Goal: Task Accomplishment & Management: Manage account settings

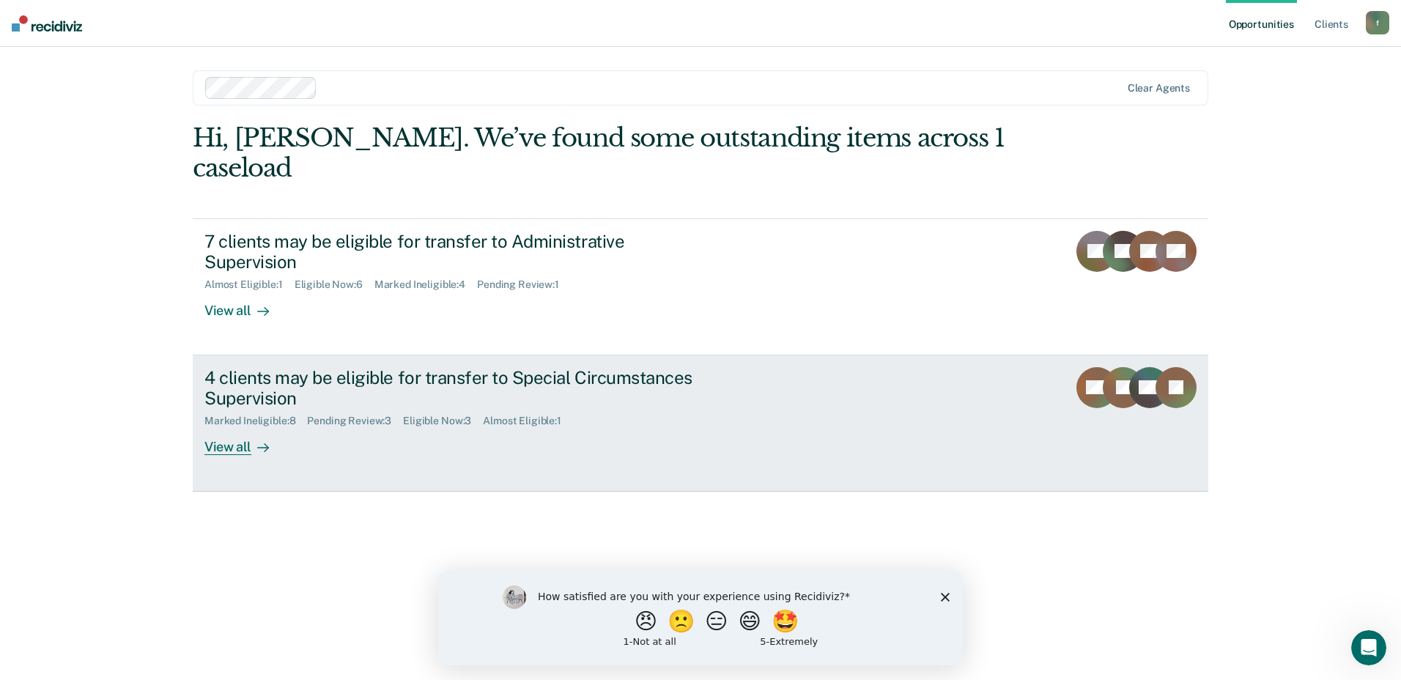
click at [345, 367] on div "4 clients may be eligible for transfer to Special Circumstances Supervision" at bounding box center [461, 388] width 514 height 42
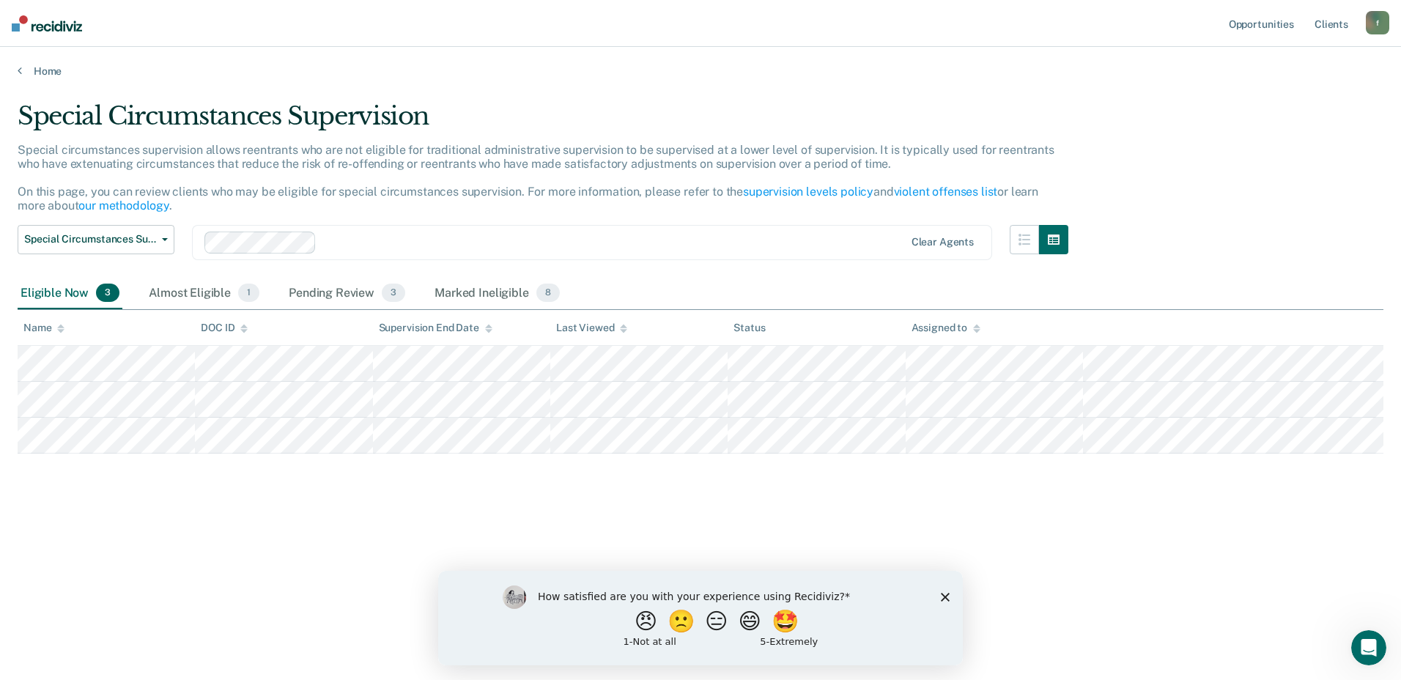
click at [946, 595] on polygon "Close survey" at bounding box center [945, 596] width 9 height 9
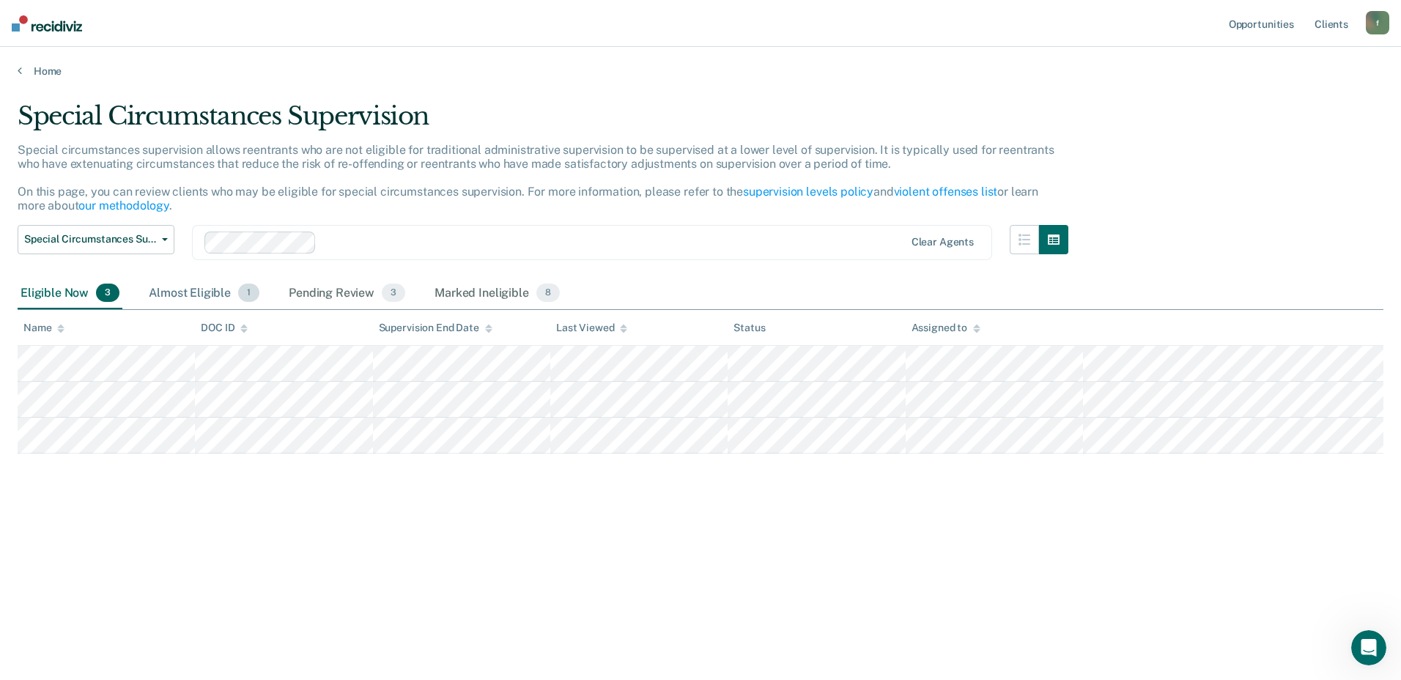
click at [196, 289] on div "Almost Eligible 1" at bounding box center [204, 294] width 116 height 32
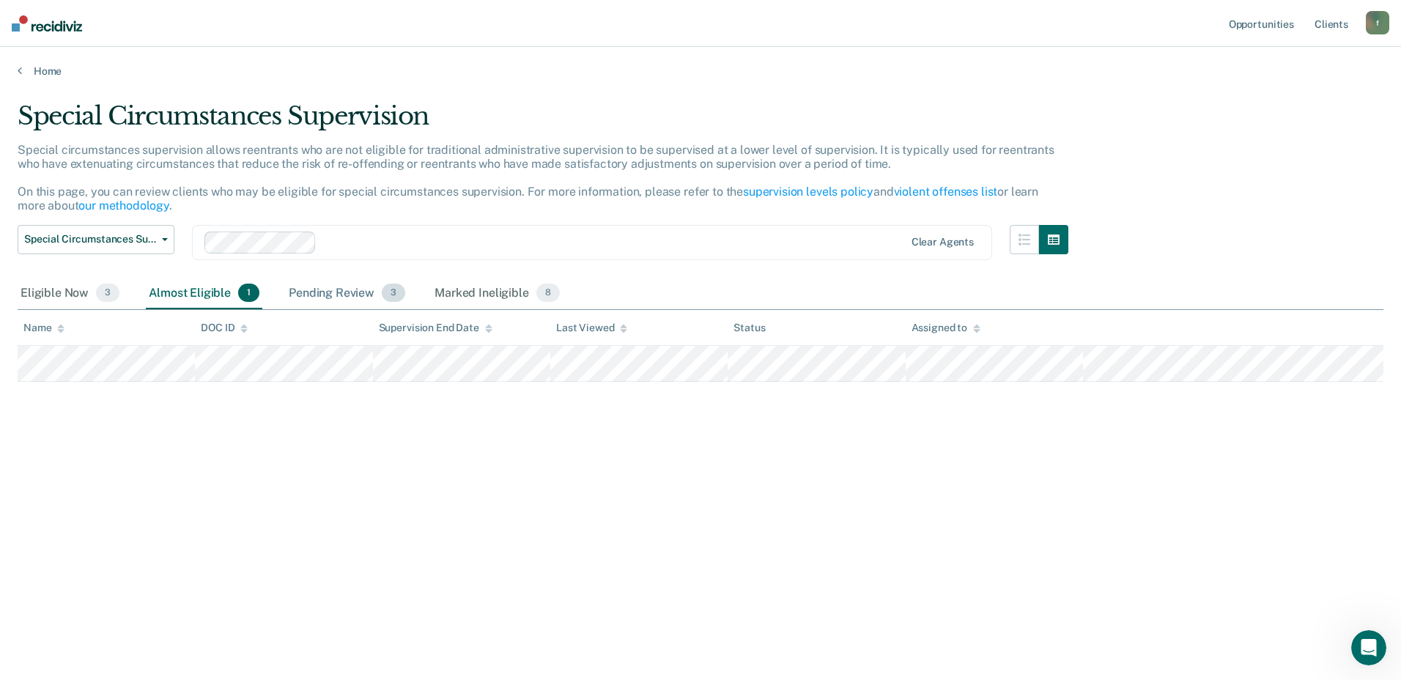
click at [306, 293] on div "Pending Review 3" at bounding box center [347, 294] width 122 height 32
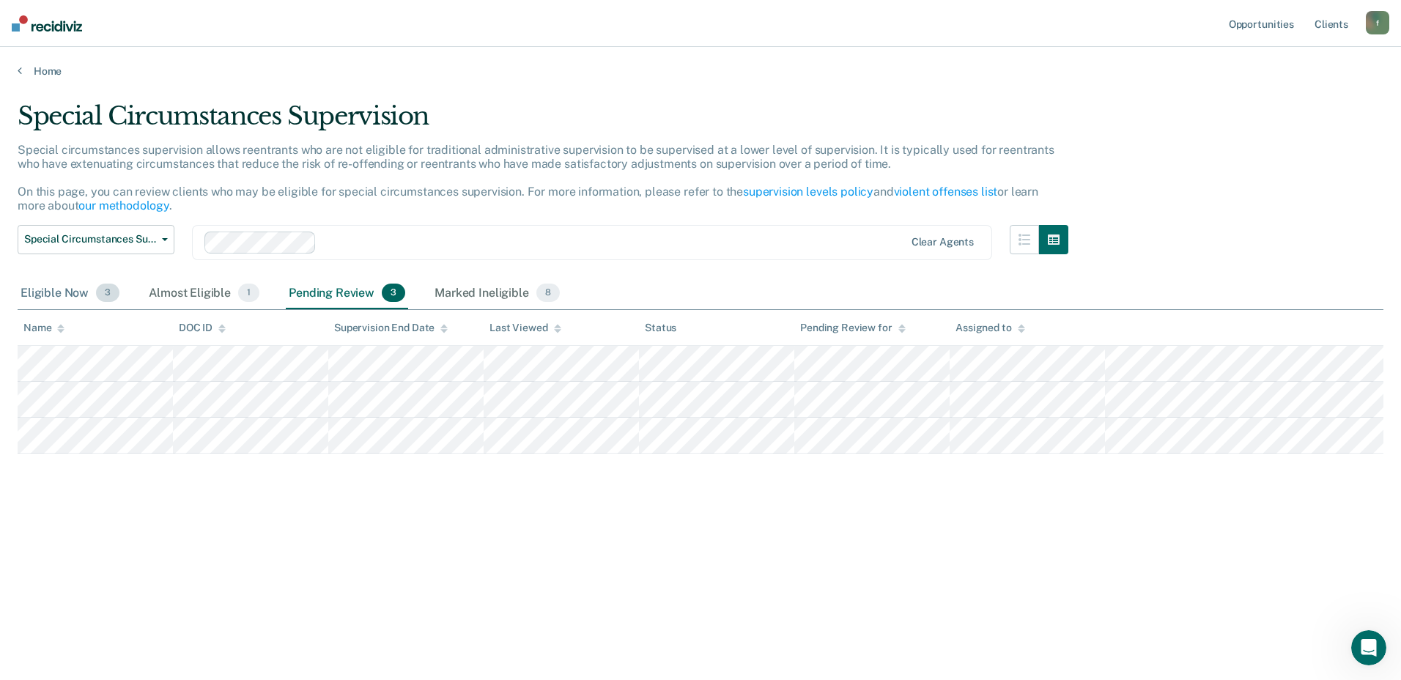
click at [63, 290] on div "Eligible Now 3" at bounding box center [70, 294] width 105 height 32
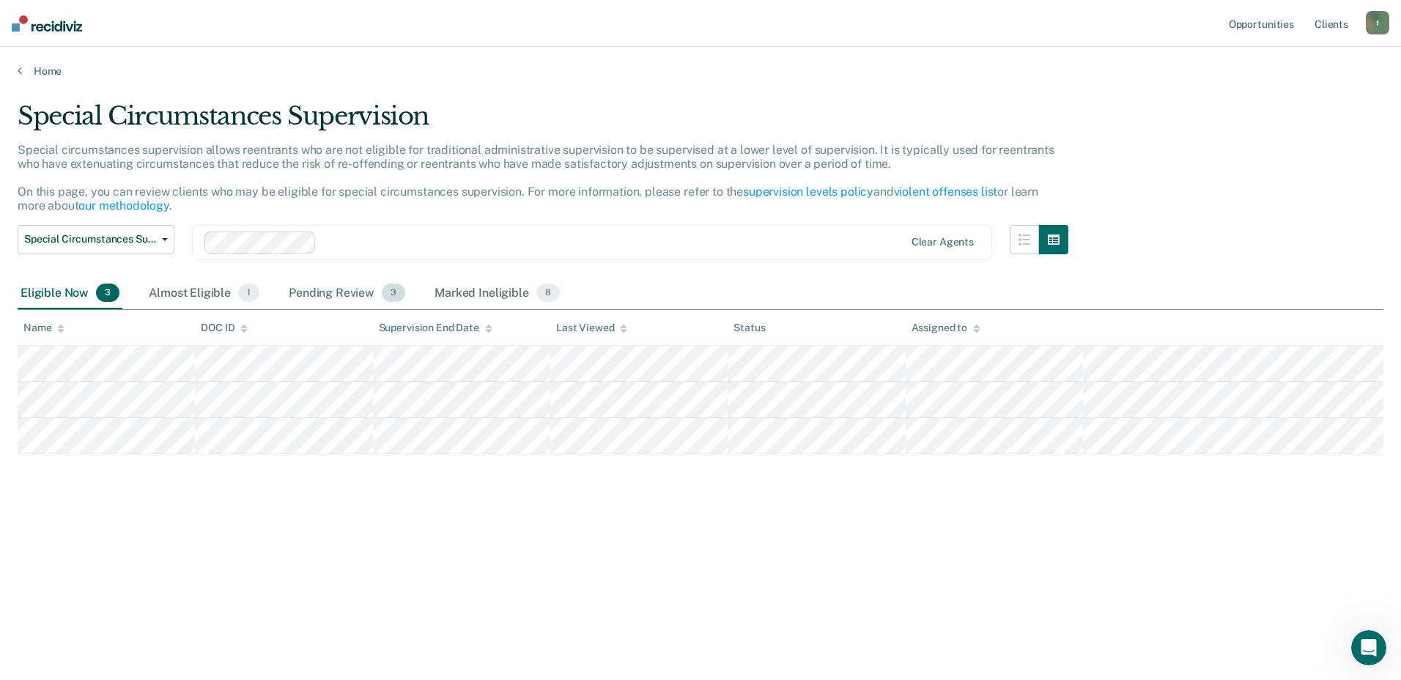
click at [328, 293] on div "Pending Review 3" at bounding box center [347, 294] width 122 height 32
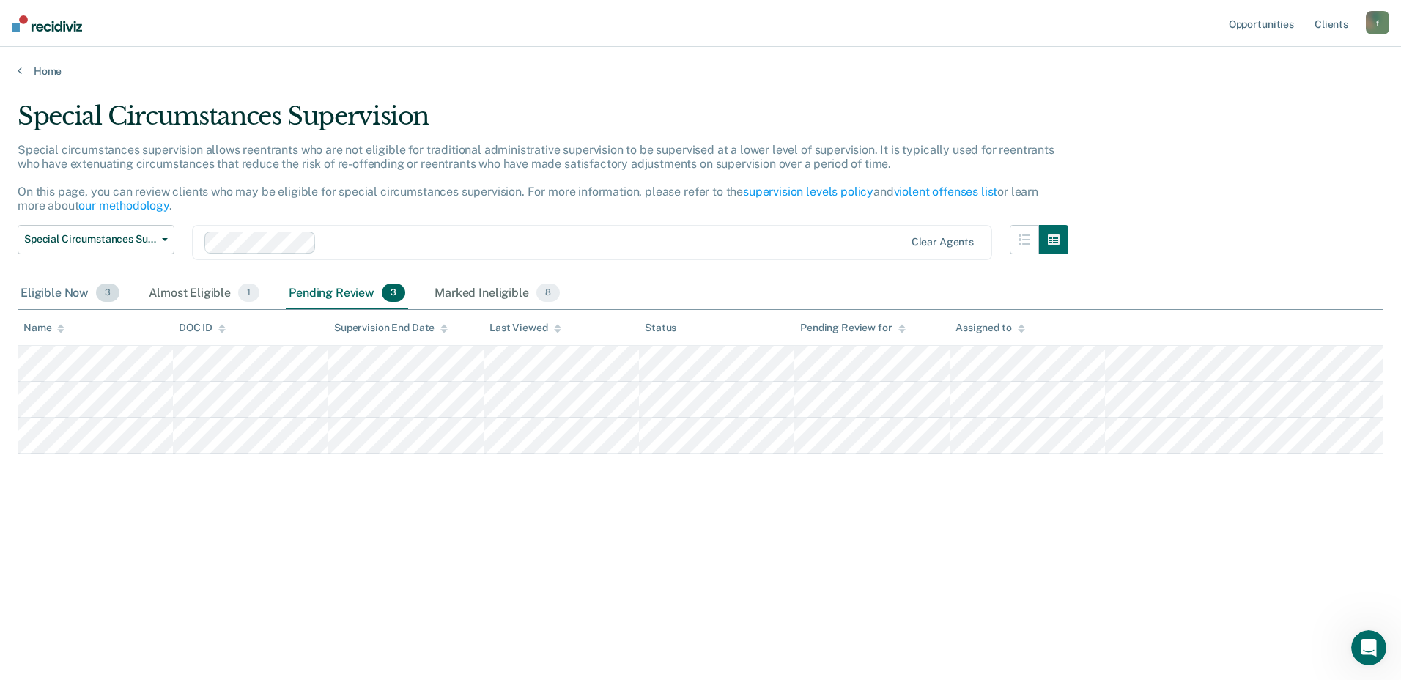
click at [64, 287] on div "Eligible Now 3" at bounding box center [70, 294] width 105 height 32
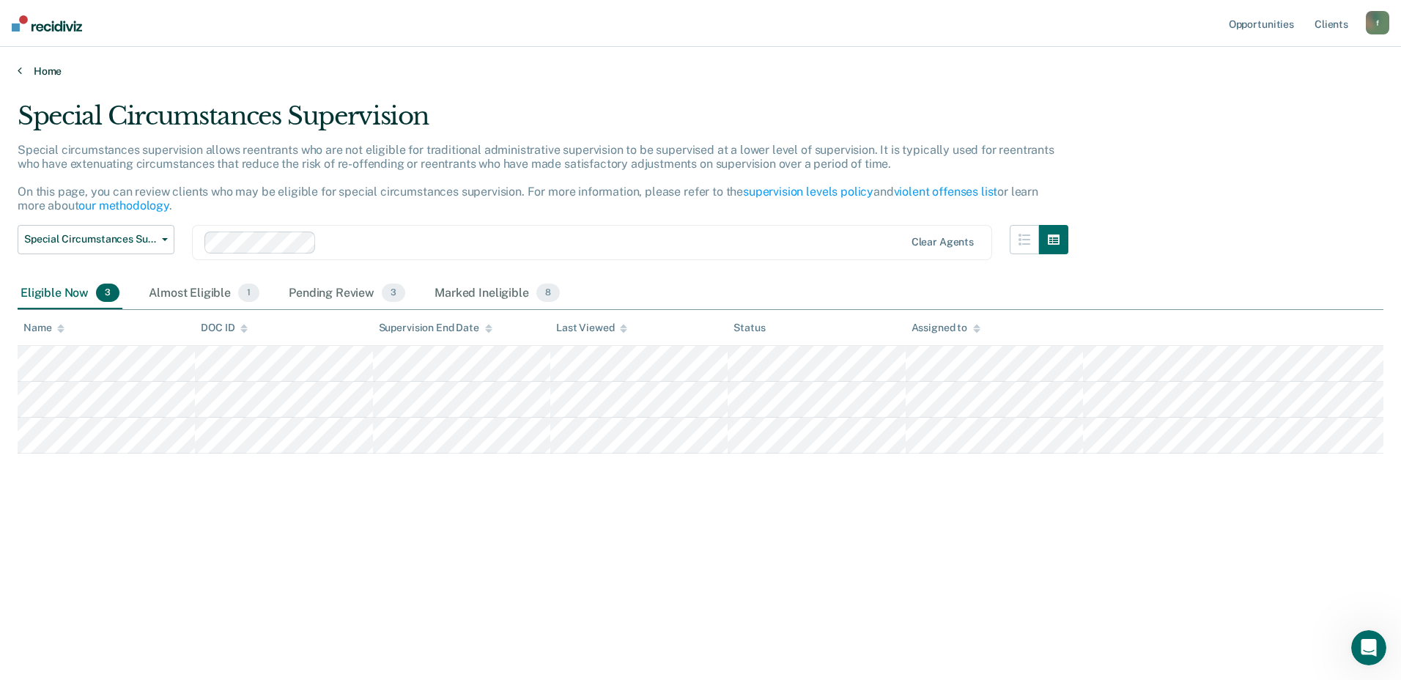
click at [50, 73] on link "Home" at bounding box center [701, 70] width 1366 height 13
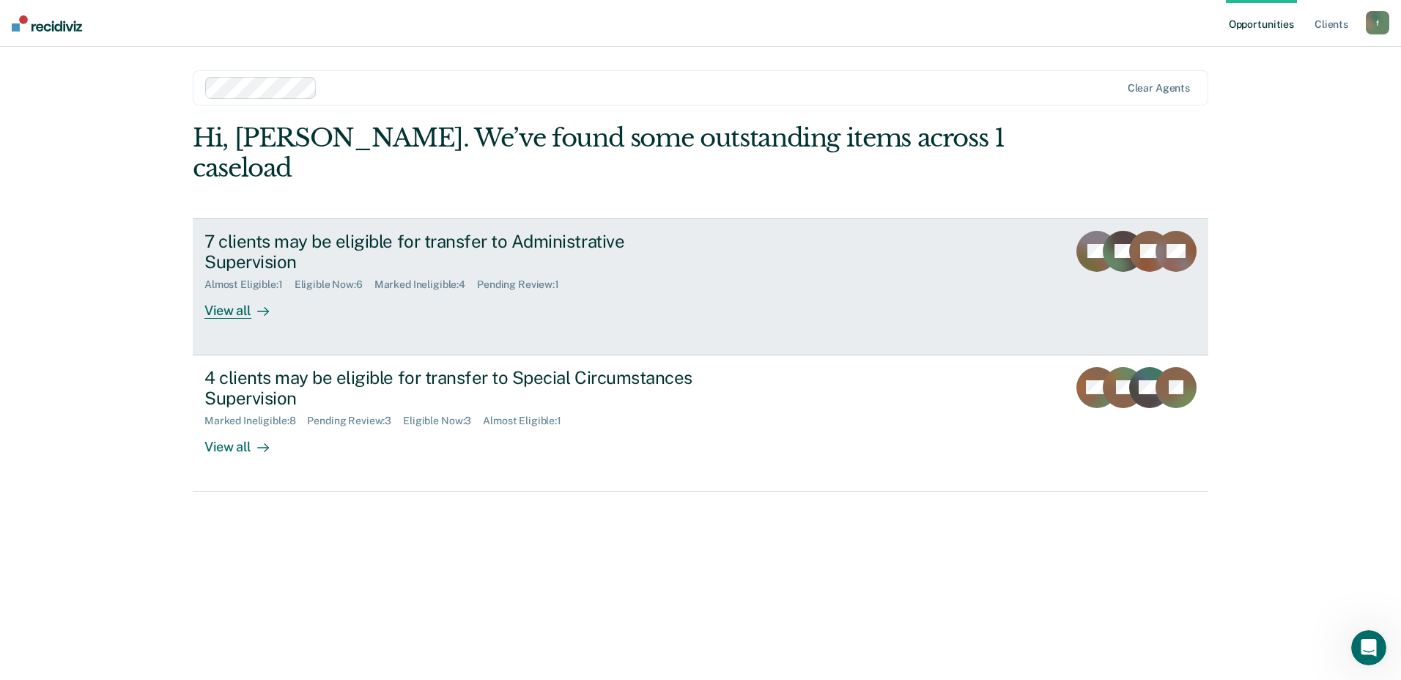
click at [356, 278] on div "Eligible Now : 6" at bounding box center [335, 284] width 80 height 12
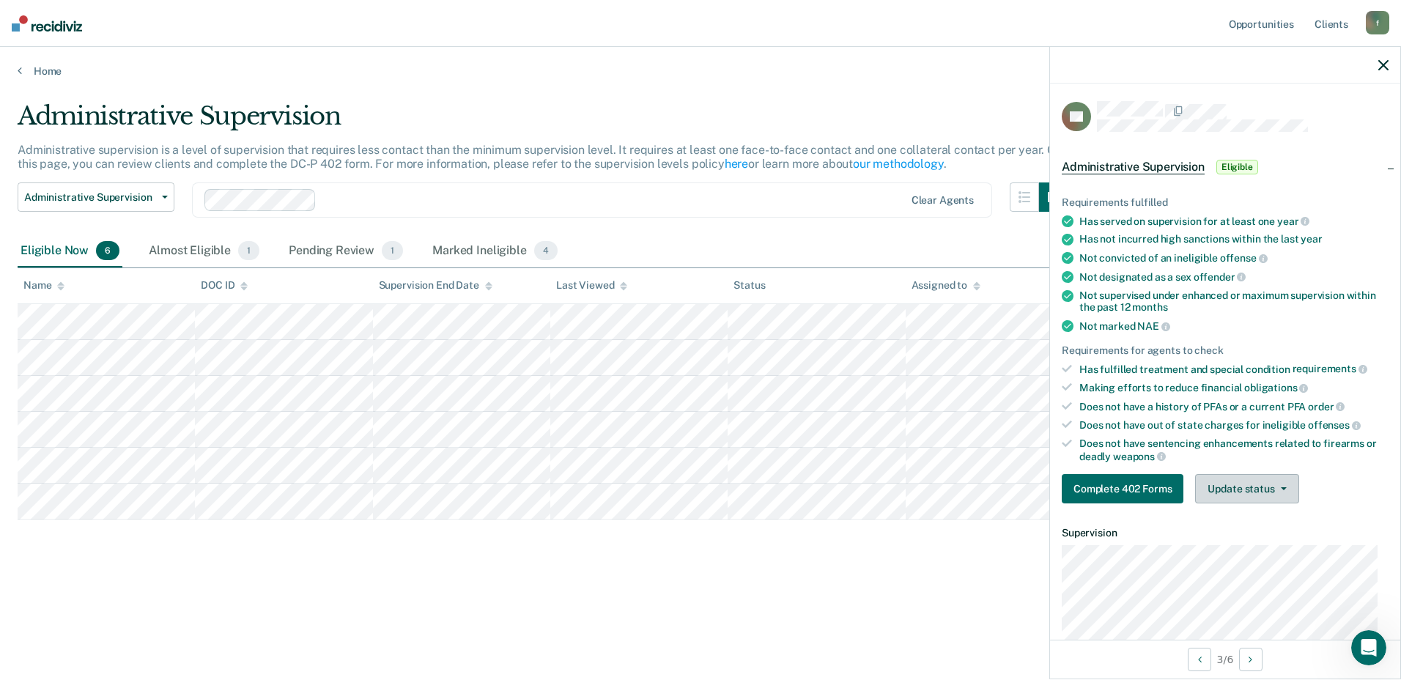
click at [1245, 491] on button "Update status" at bounding box center [1246, 488] width 103 height 29
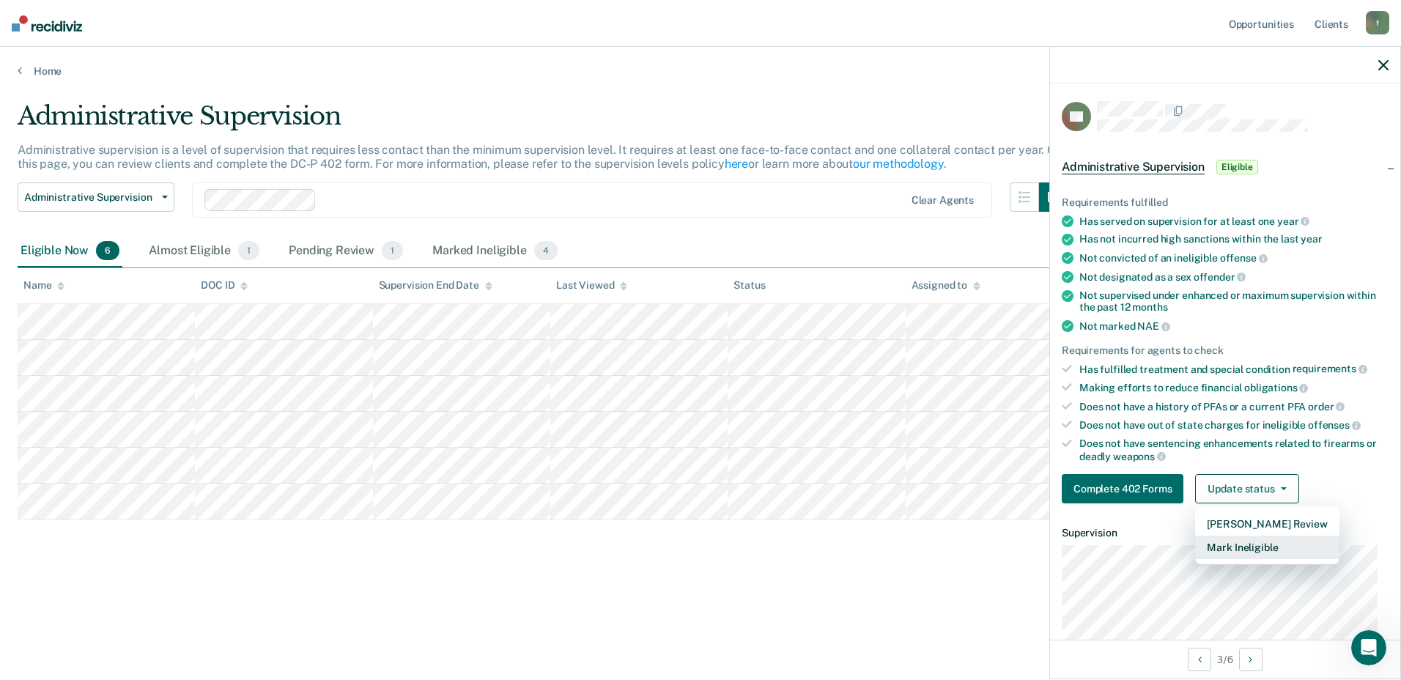
click at [1256, 547] on button "Mark Ineligible" at bounding box center [1267, 547] width 144 height 23
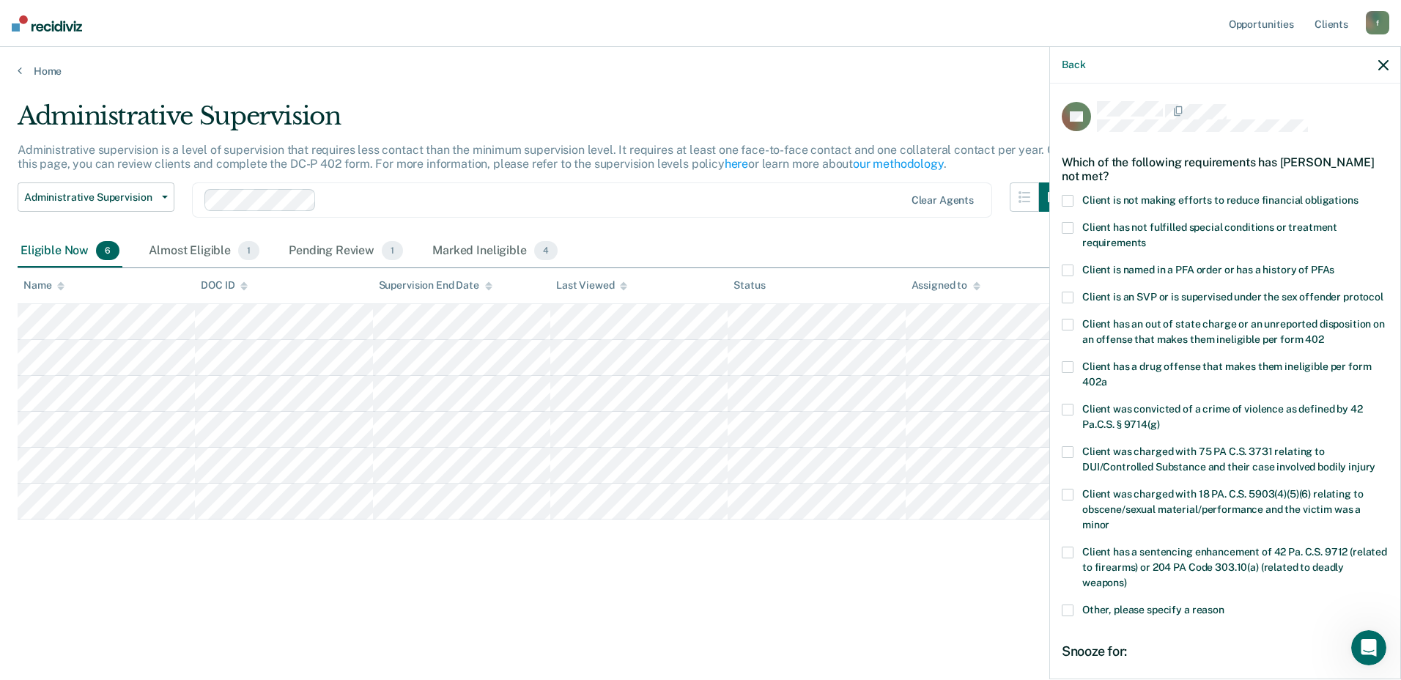
scroll to position [73, 0]
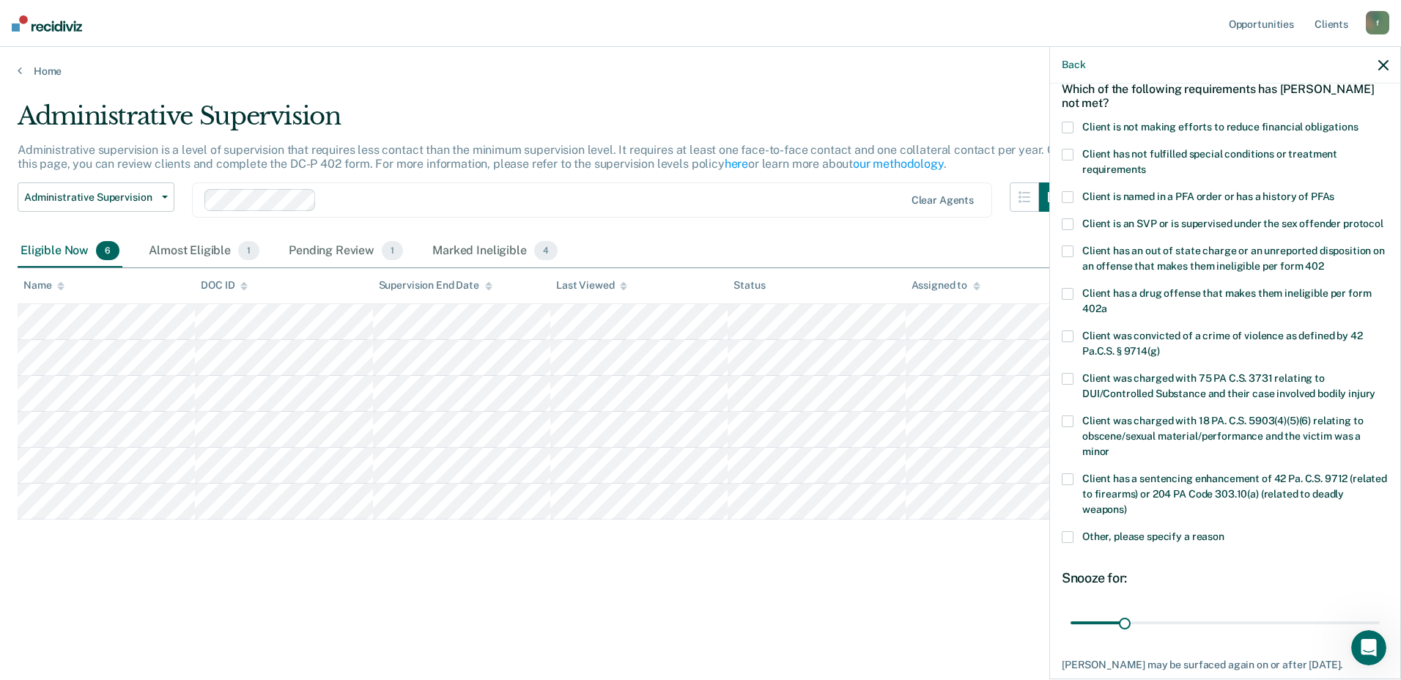
click at [1070, 543] on span at bounding box center [1068, 537] width 12 height 12
click at [1224, 531] on input "Other, please specify a reason" at bounding box center [1224, 531] width 0 height 0
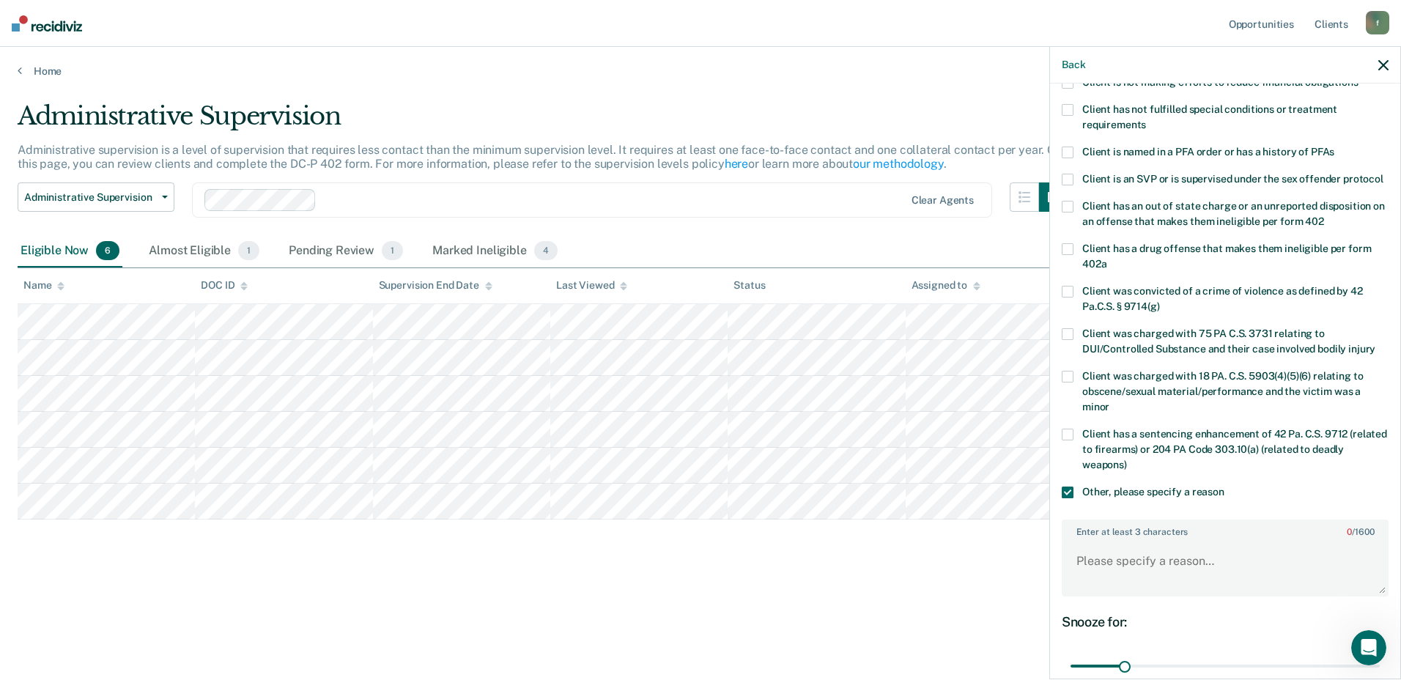
scroll to position [220, 0]
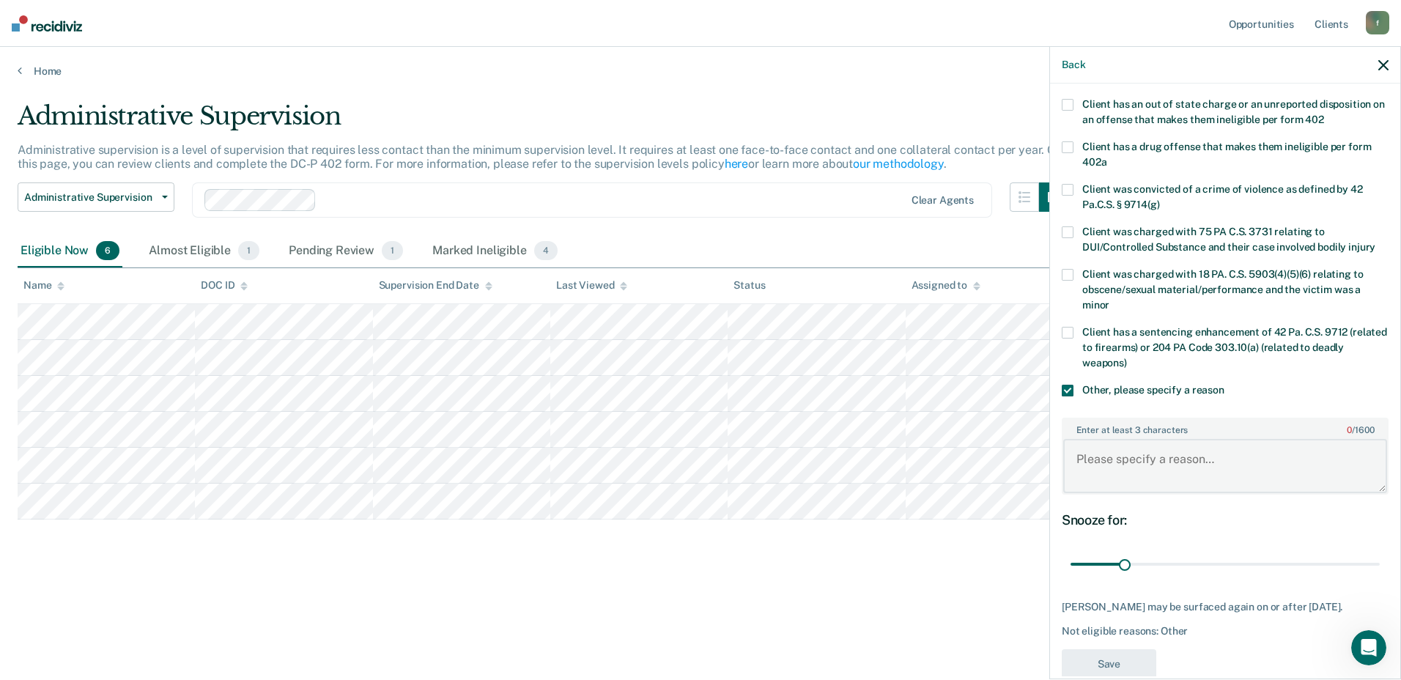
click at [1143, 487] on textarea "Enter at least 3 characters 0 / 1600" at bounding box center [1225, 466] width 324 height 54
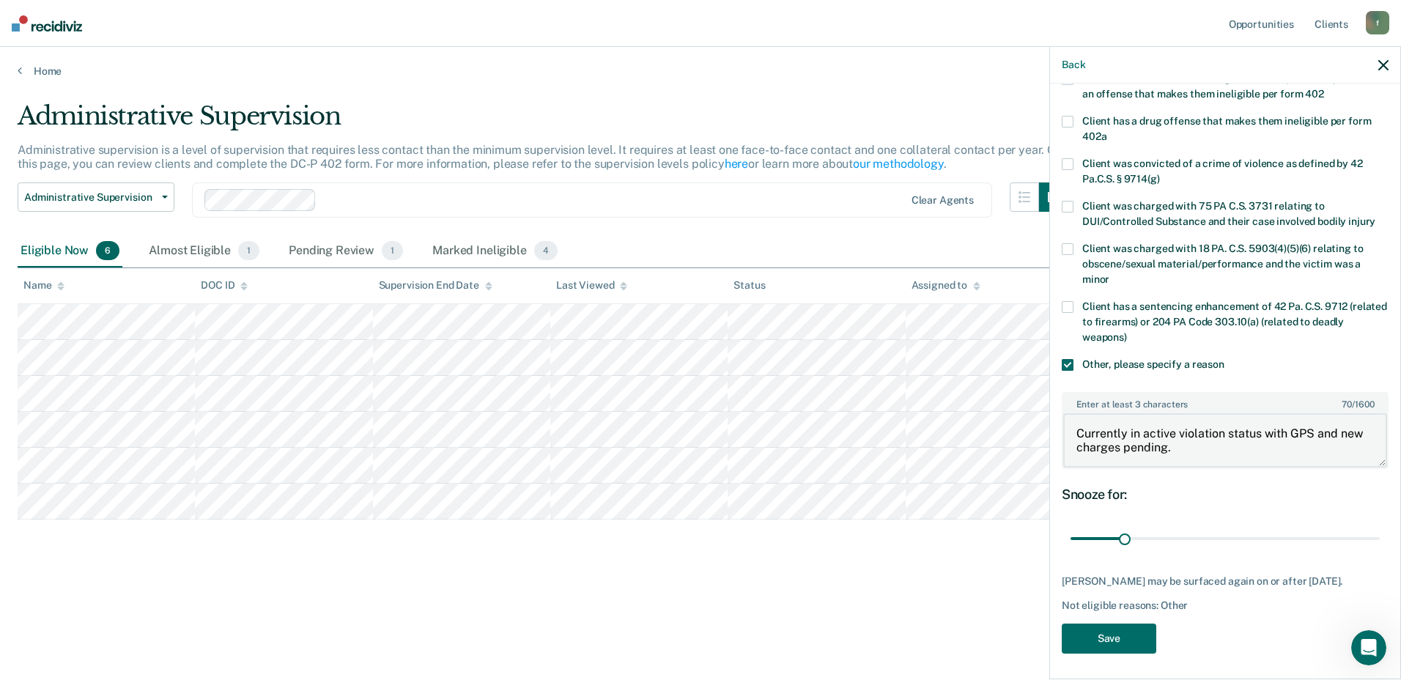
scroll to position [263, 0]
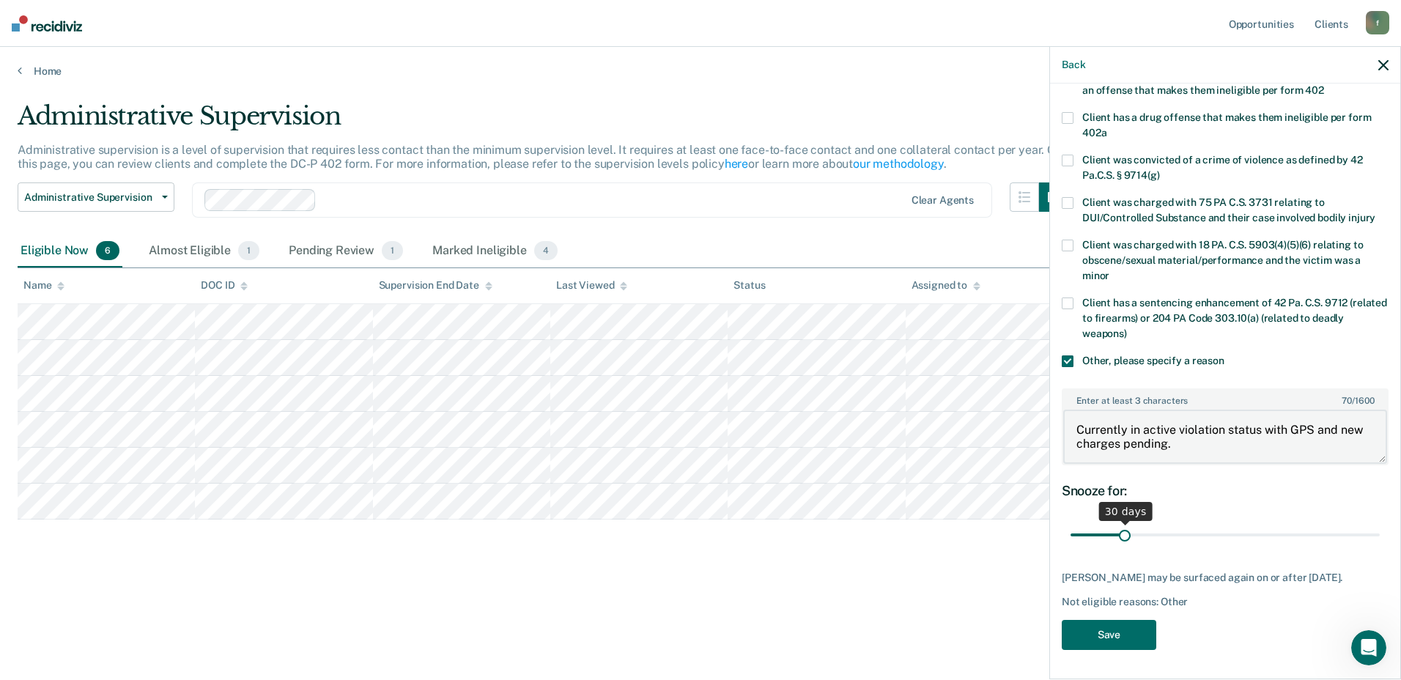
type textarea "Currently in active violation status with GPS and new charges pending."
drag, startPoint x: 1127, startPoint y: 536, endPoint x: 1383, endPoint y: 519, distance: 256.2
click at [1380, 522] on input "range" at bounding box center [1224, 535] width 309 height 26
drag, startPoint x: 1363, startPoint y: 541, endPoint x: 1234, endPoint y: 544, distance: 129.0
type input "99"
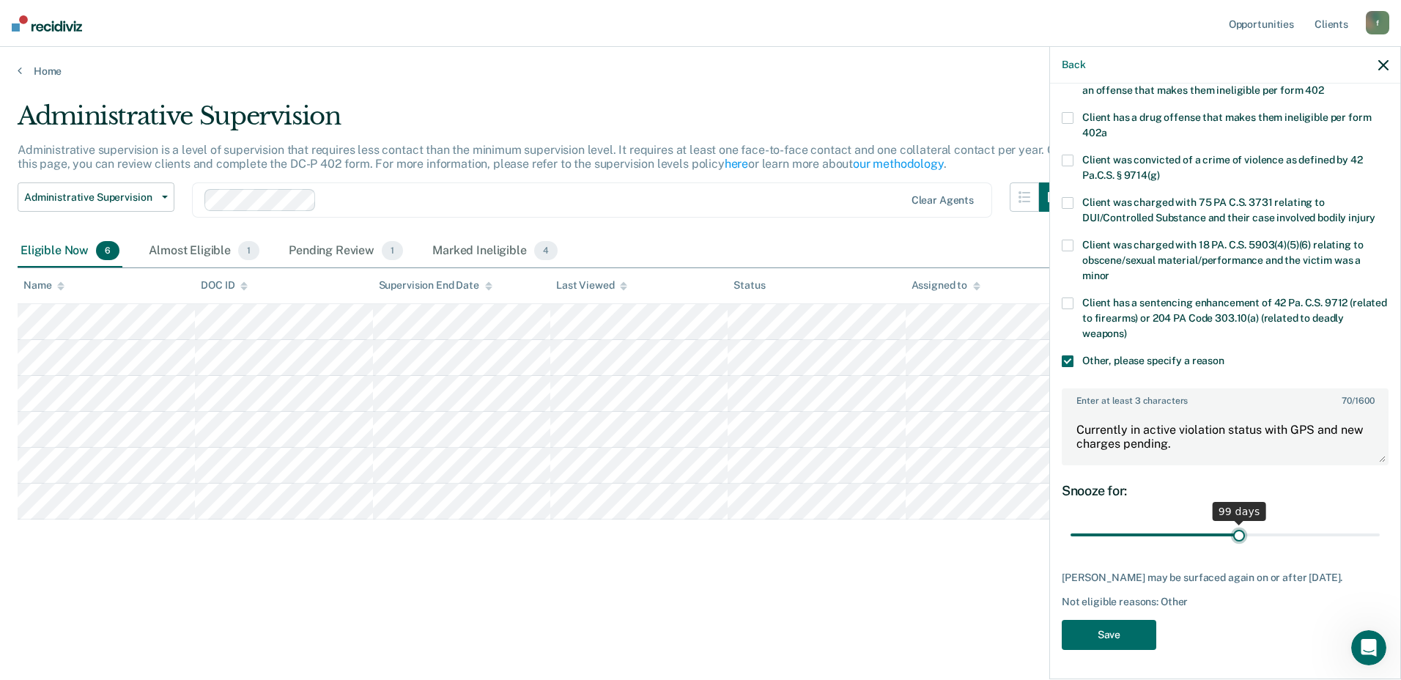
click at [1234, 544] on input "range" at bounding box center [1224, 535] width 309 height 26
click at [1117, 626] on button "Save" at bounding box center [1109, 635] width 95 height 30
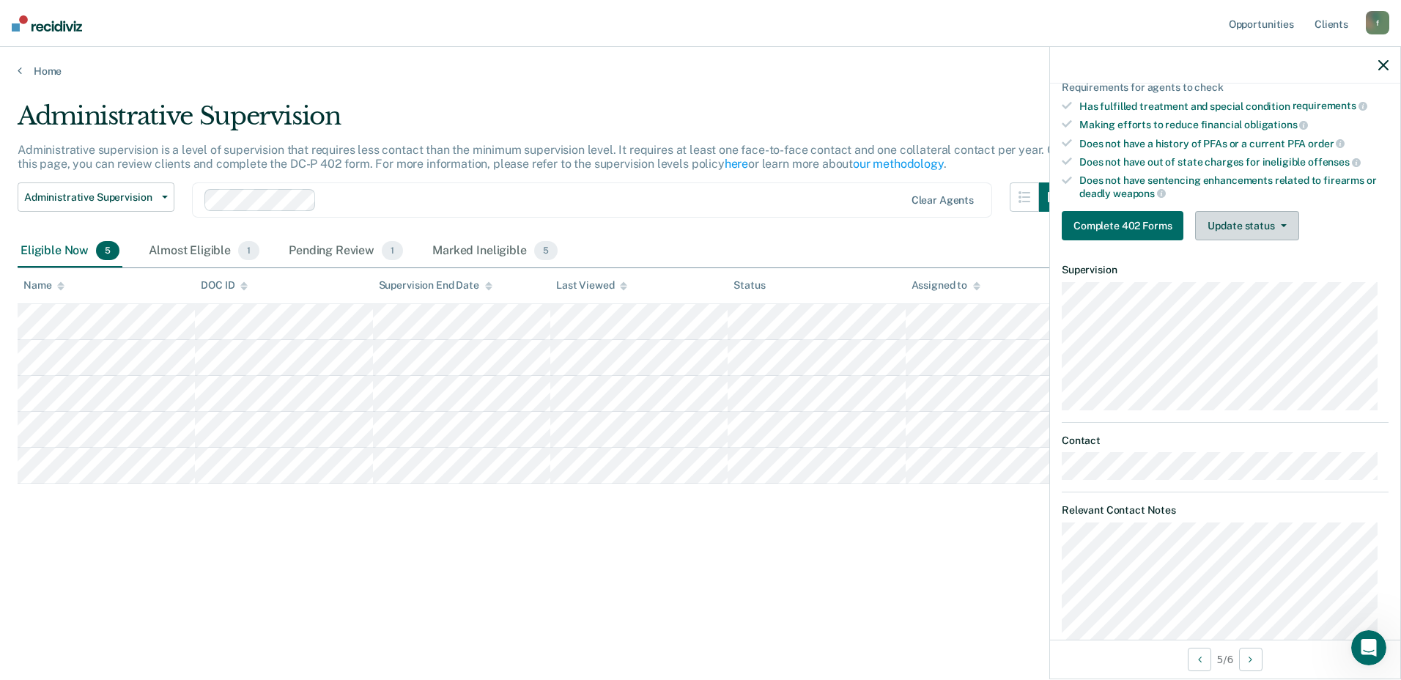
click at [1248, 223] on button "Update status" at bounding box center [1246, 225] width 103 height 29
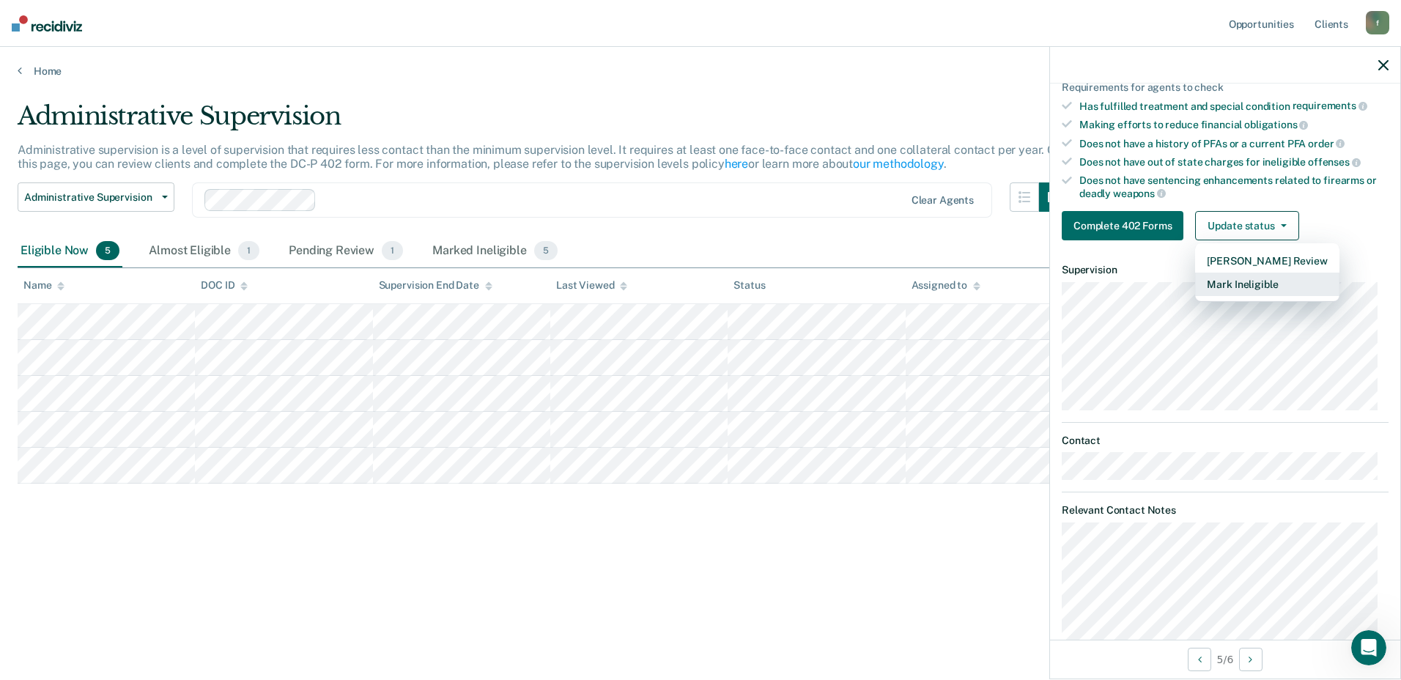
click at [1253, 287] on button "Mark Ineligible" at bounding box center [1267, 284] width 144 height 23
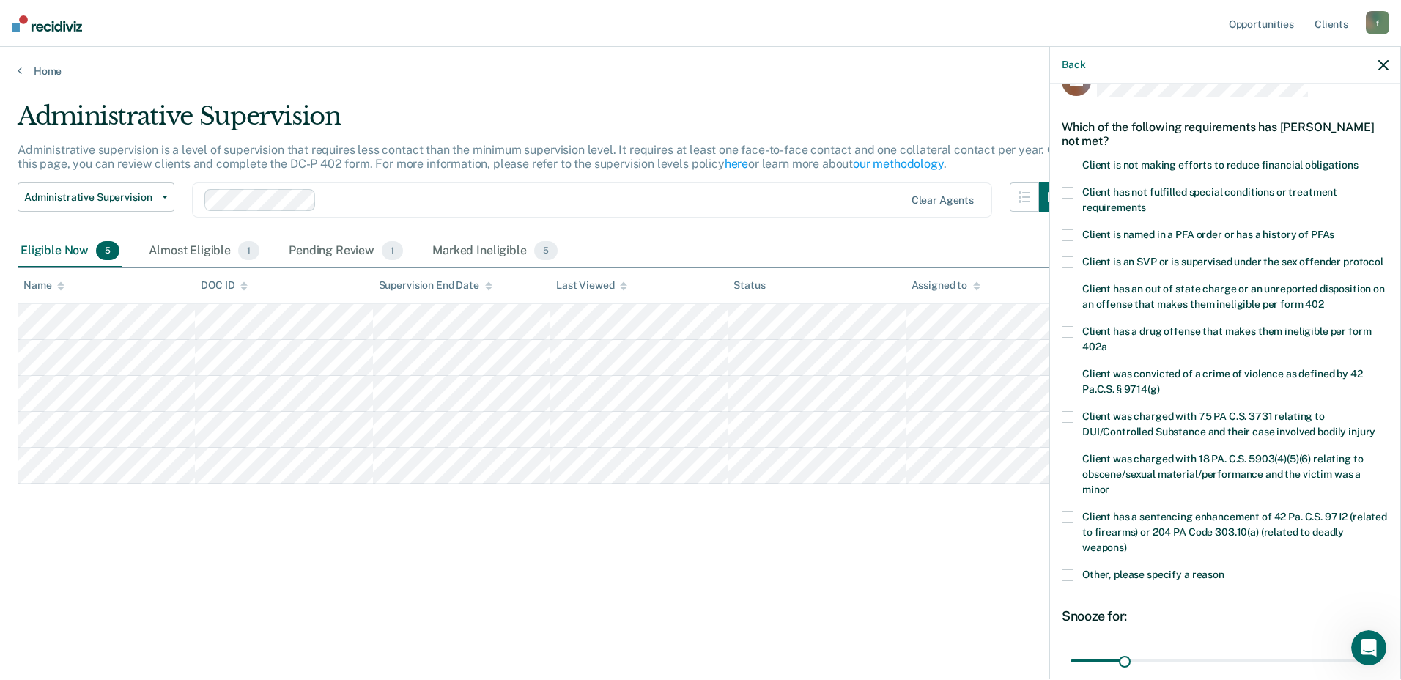
scroll to position [0, 0]
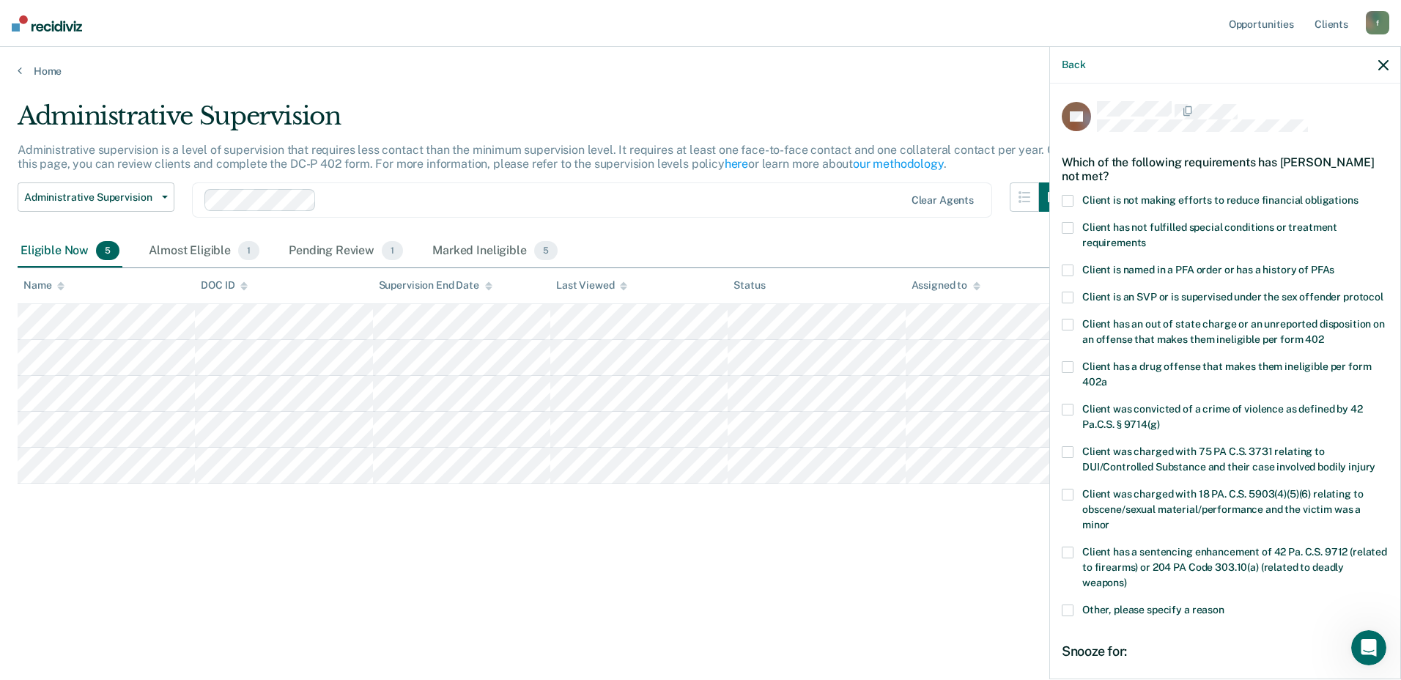
click at [1149, 201] on span "Client is not making efforts to reduce financial obligations" at bounding box center [1220, 200] width 276 height 12
click at [1358, 195] on input "Client is not making efforts to reduce financial obligations" at bounding box center [1358, 195] width 0 height 0
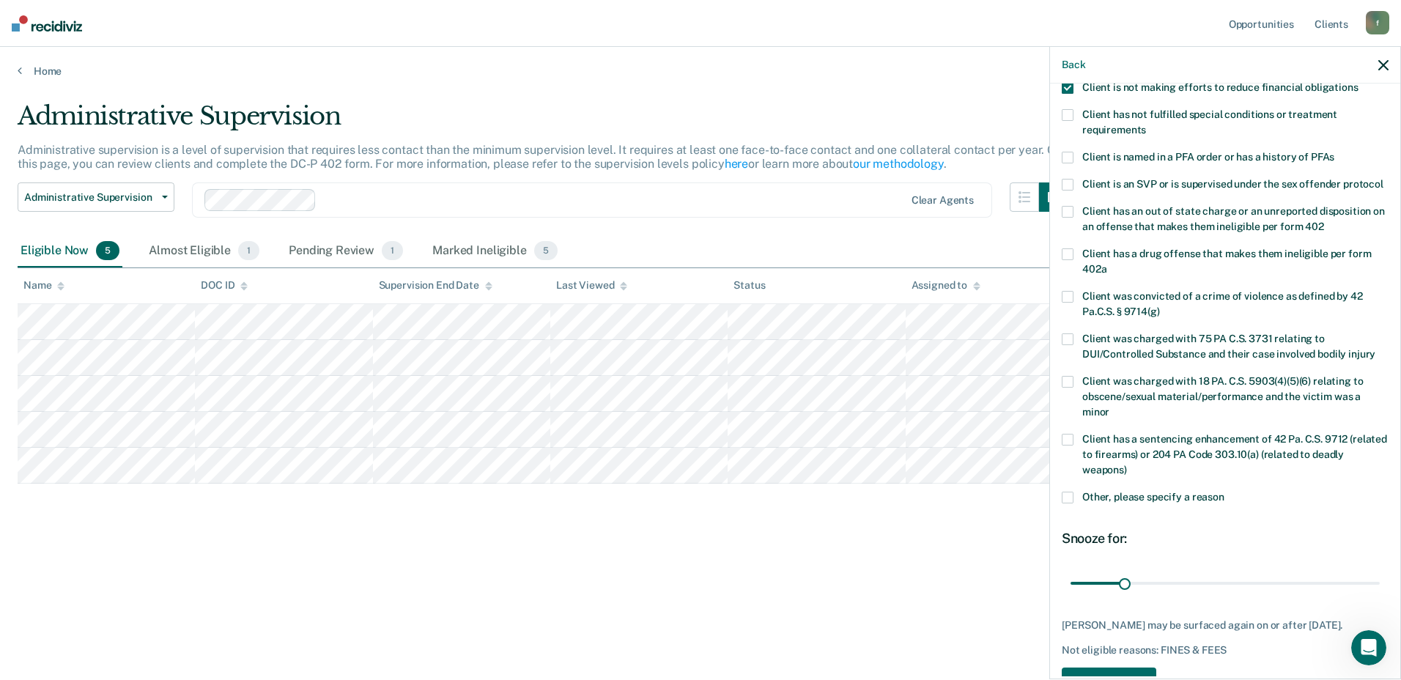
scroll to position [174, 0]
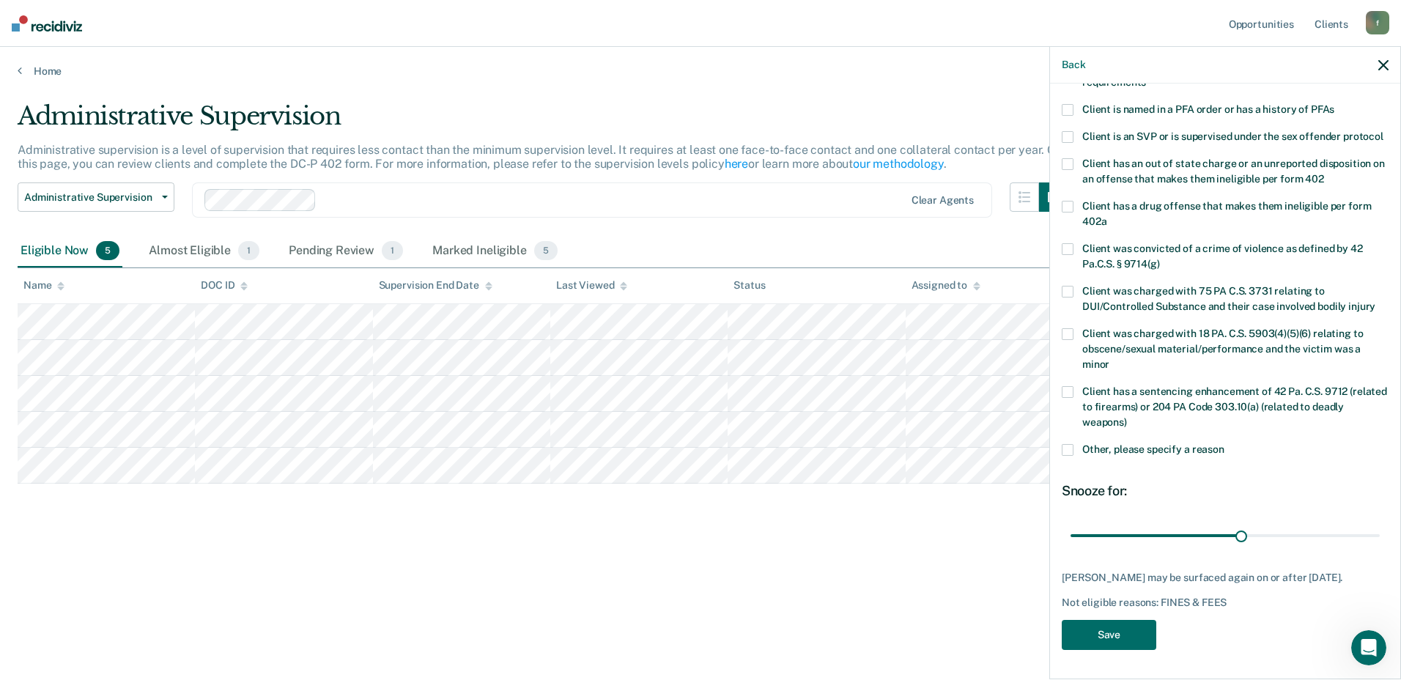
drag, startPoint x: 1120, startPoint y: 536, endPoint x: 1209, endPoint y: 549, distance: 89.6
type input "99"
click at [1234, 541] on input "range" at bounding box center [1224, 535] width 309 height 26
click at [1117, 632] on button "Save" at bounding box center [1109, 635] width 95 height 30
